Goal: Information Seeking & Learning: Learn about a topic

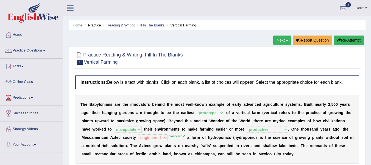
select select "prototype"
select select "manipulate"
select select "productive"
select select "engineered"
click at [20, 35] on link "Home" at bounding box center [31, 34] width 63 height 14
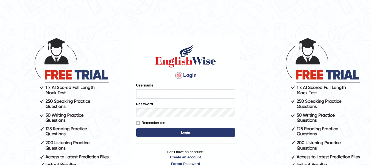
type input "dolita89"
click at [187, 132] on button "Login" at bounding box center [185, 132] width 99 height 8
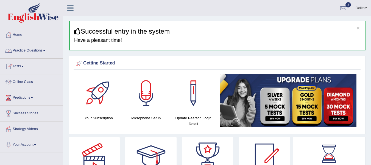
click at [46, 50] on link "Practice Questions" at bounding box center [31, 50] width 63 height 14
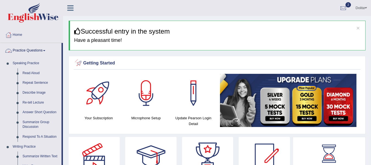
click at [45, 50] on span at bounding box center [44, 50] width 2 height 1
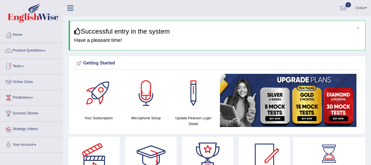
click at [28, 80] on link "Online Class" at bounding box center [31, 81] width 63 height 14
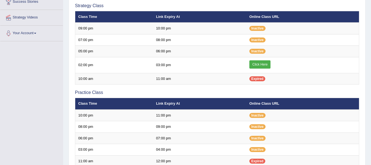
scroll to position [110, 0]
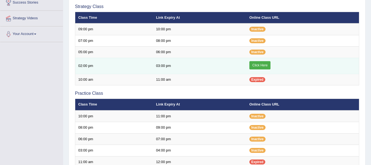
click at [263, 65] on link "Click Here" at bounding box center [259, 65] width 21 height 8
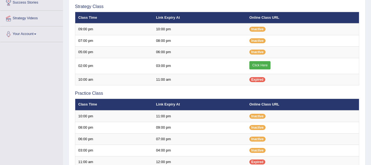
scroll to position [110, 0]
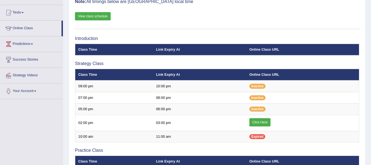
scroll to position [46, 0]
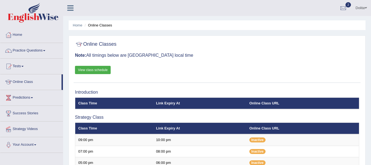
scroll to position [48, 0]
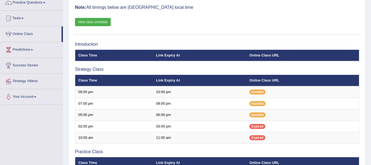
scroll to position [48, 0]
